Goal: Task Accomplishment & Management: Manage account settings

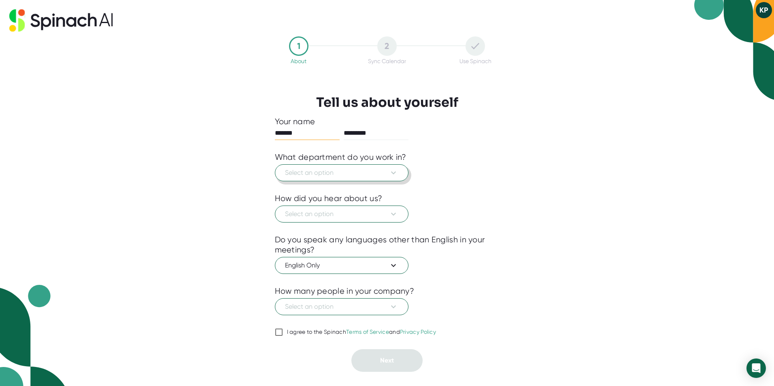
click at [392, 171] on icon at bounding box center [394, 173] width 10 height 10
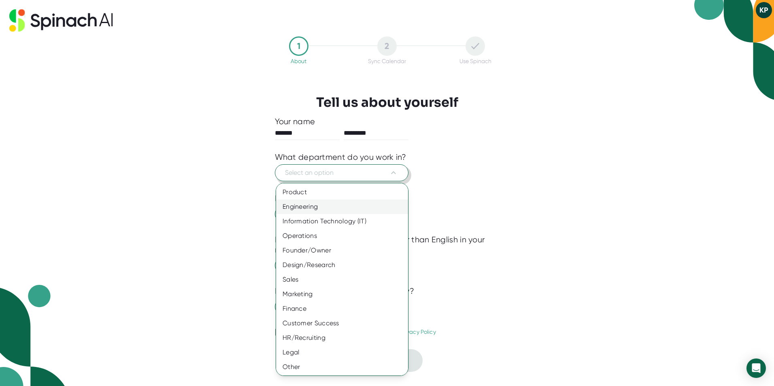
scroll to position [0, 0]
click at [353, 327] on div "Customer Success" at bounding box center [345, 323] width 138 height 15
